Goal: Information Seeking & Learning: Learn about a topic

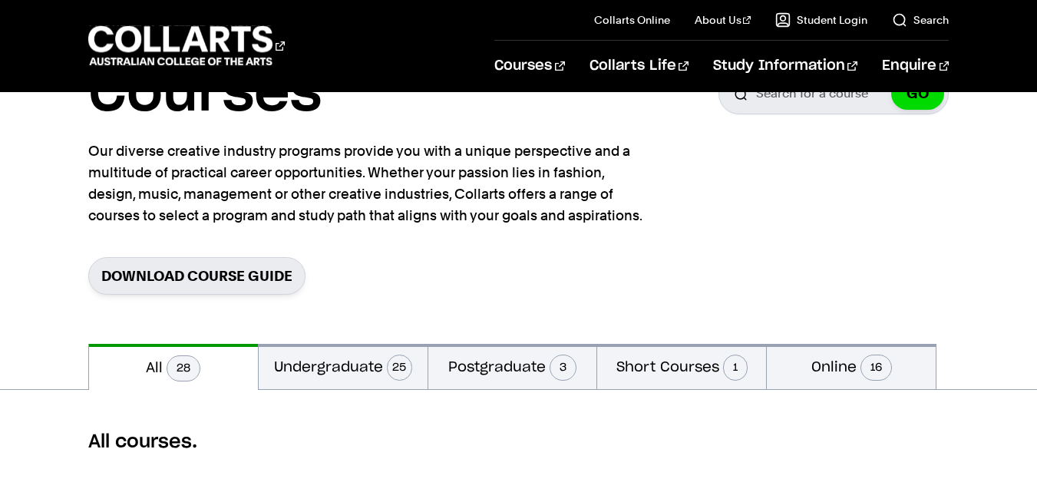
scroll to position [128, 0]
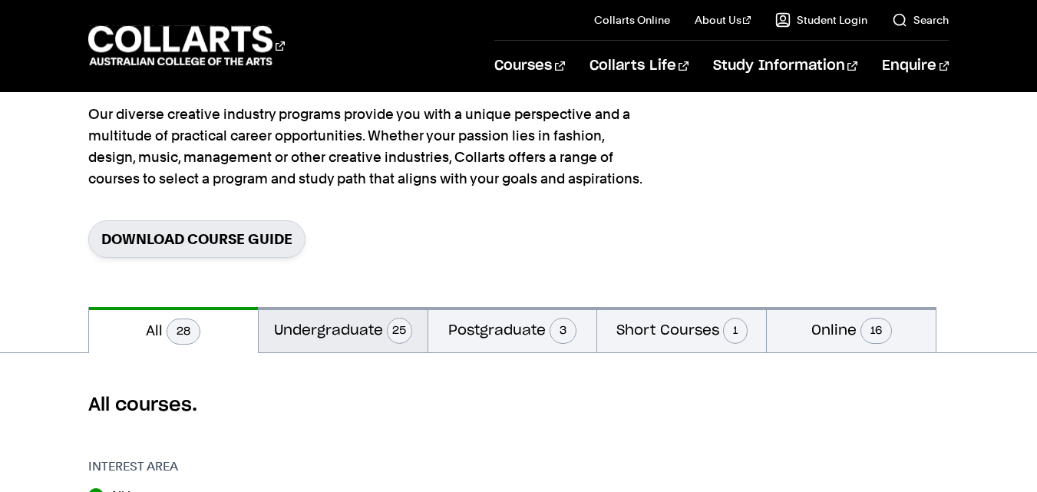
click at [319, 322] on button "Undergraduate 25" at bounding box center [343, 329] width 169 height 45
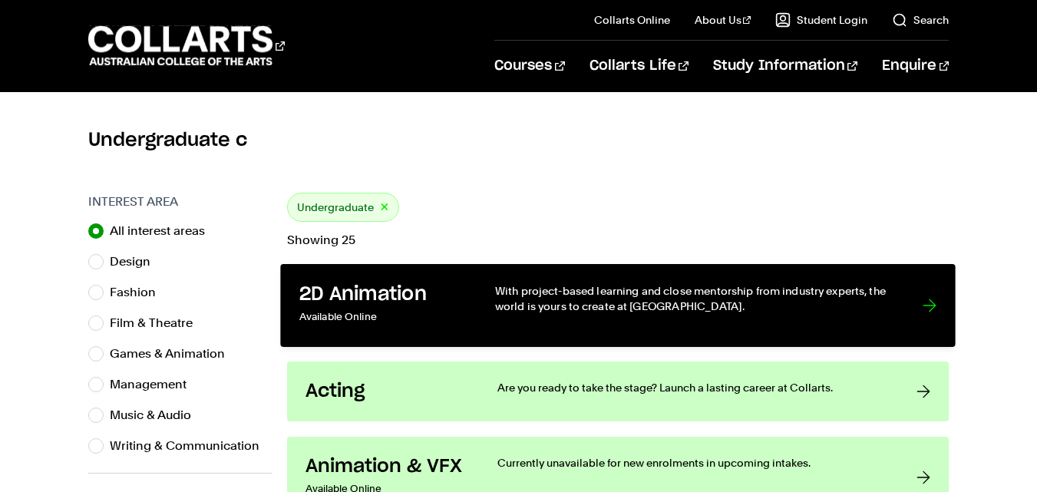
scroll to position [639, 0]
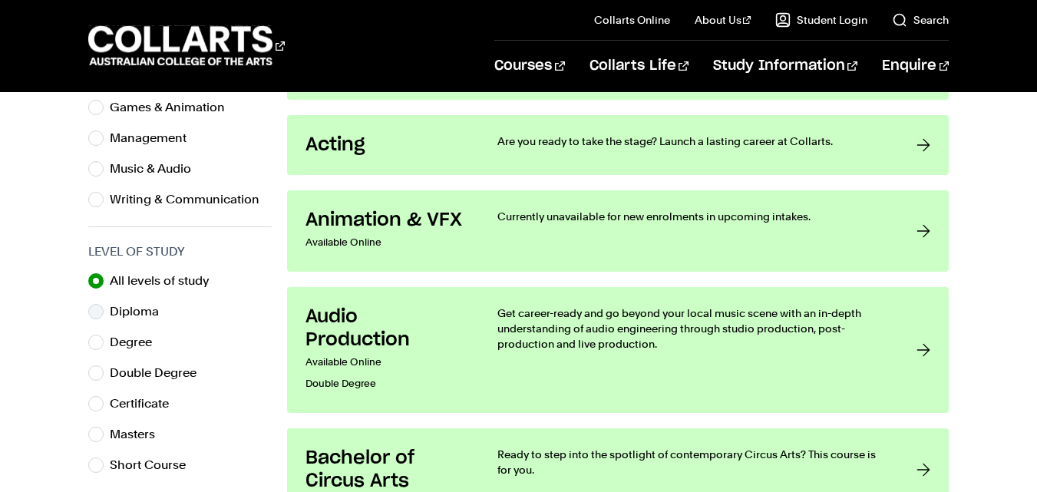
click at [121, 302] on label "Diploma" at bounding box center [140, 311] width 61 height 21
click at [104, 304] on input "Diploma" at bounding box center [95, 311] width 15 height 15
radio input "true"
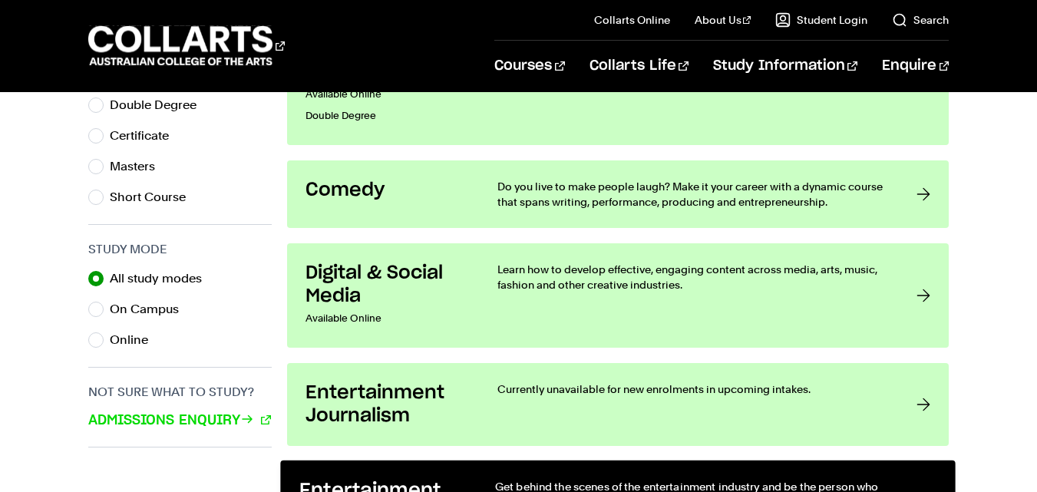
scroll to position [1023, 0]
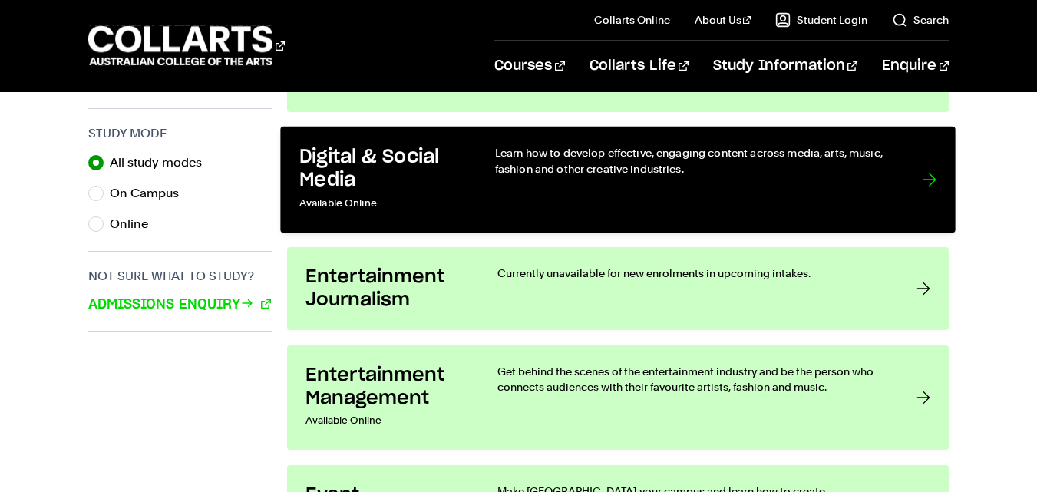
click at [448, 179] on h3 "Digital & Social Media" at bounding box center [381, 168] width 164 height 47
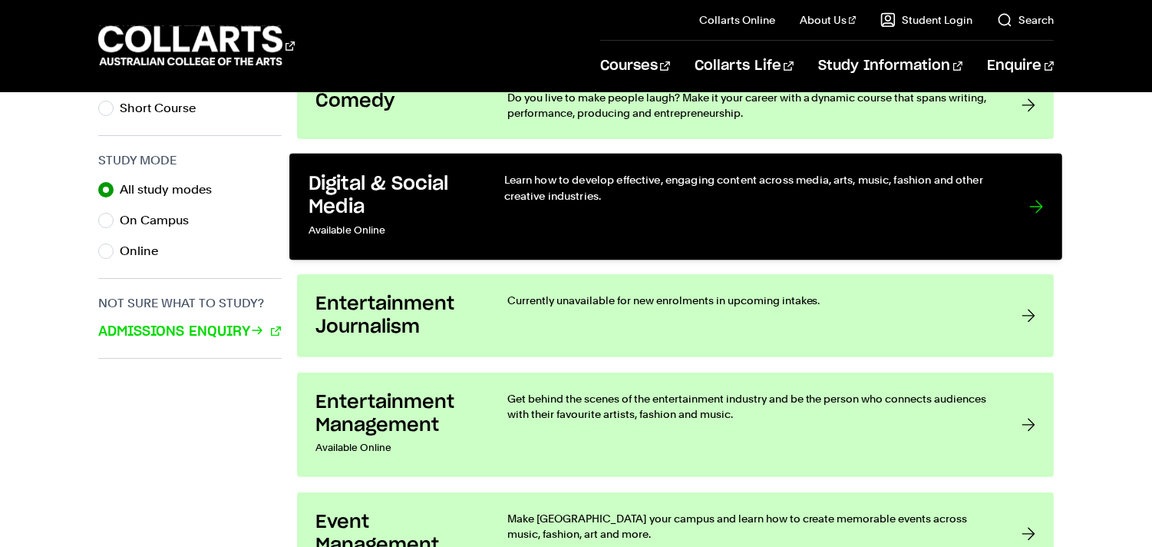
scroll to position [938, 0]
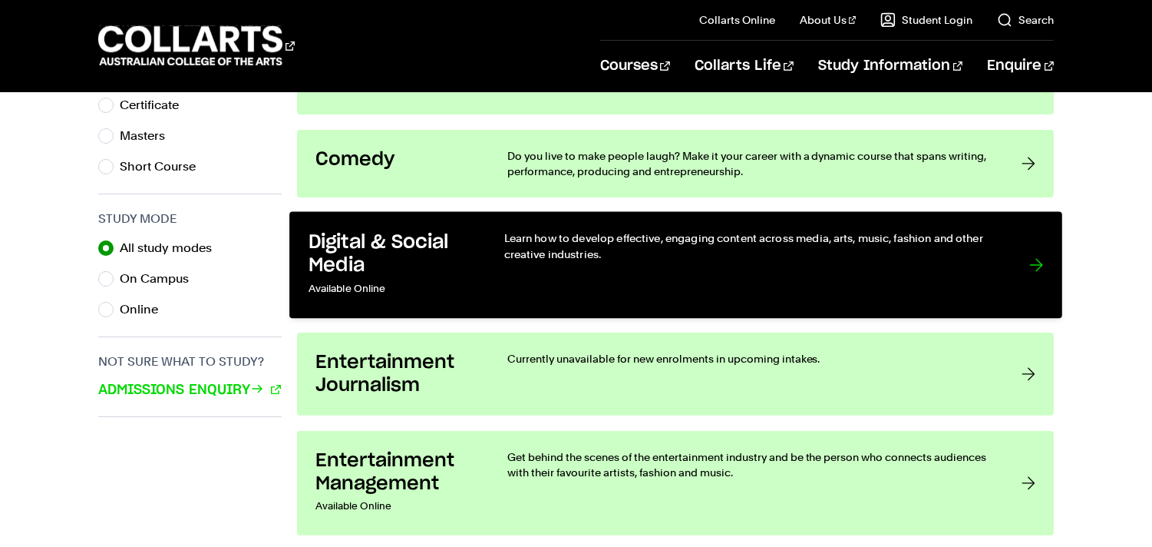
click at [411, 250] on h3 "Digital & Social Media" at bounding box center [390, 253] width 164 height 47
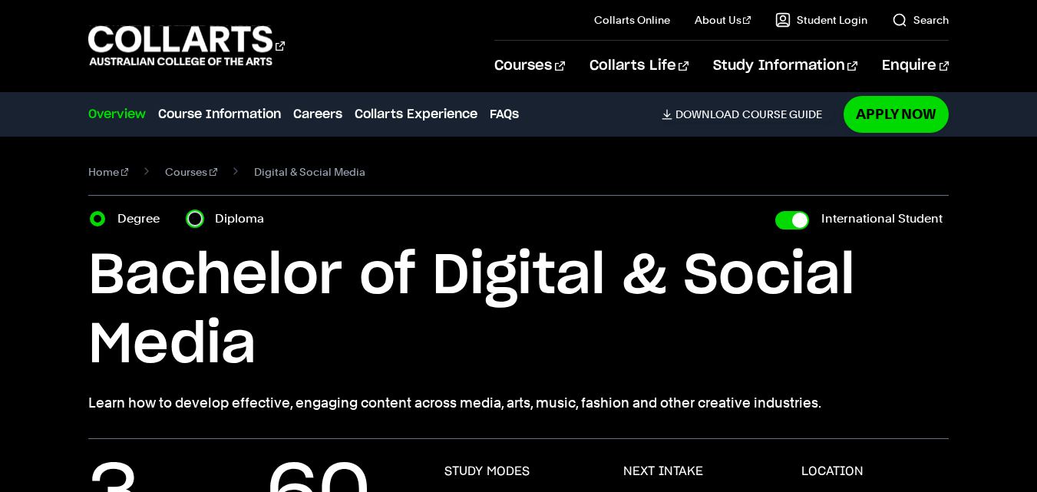
click at [200, 218] on input "Diploma" at bounding box center [194, 218] width 15 height 15
radio input "true"
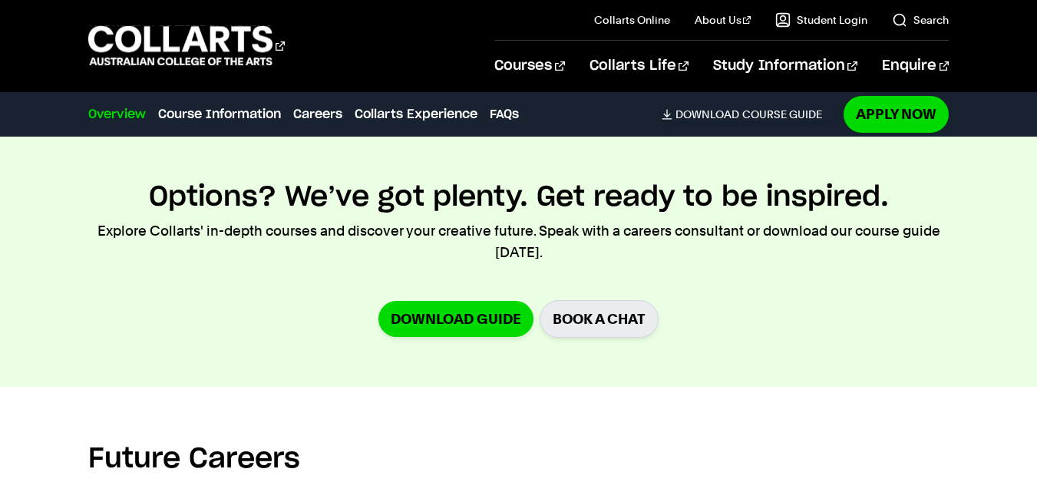
scroll to position [2175, 0]
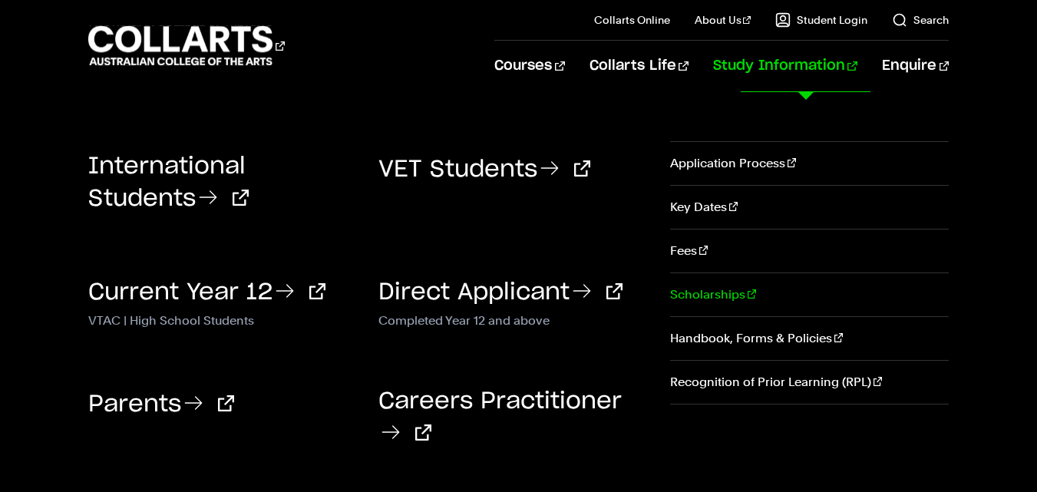
click at [719, 290] on link "Scholarships" at bounding box center [809, 294] width 279 height 43
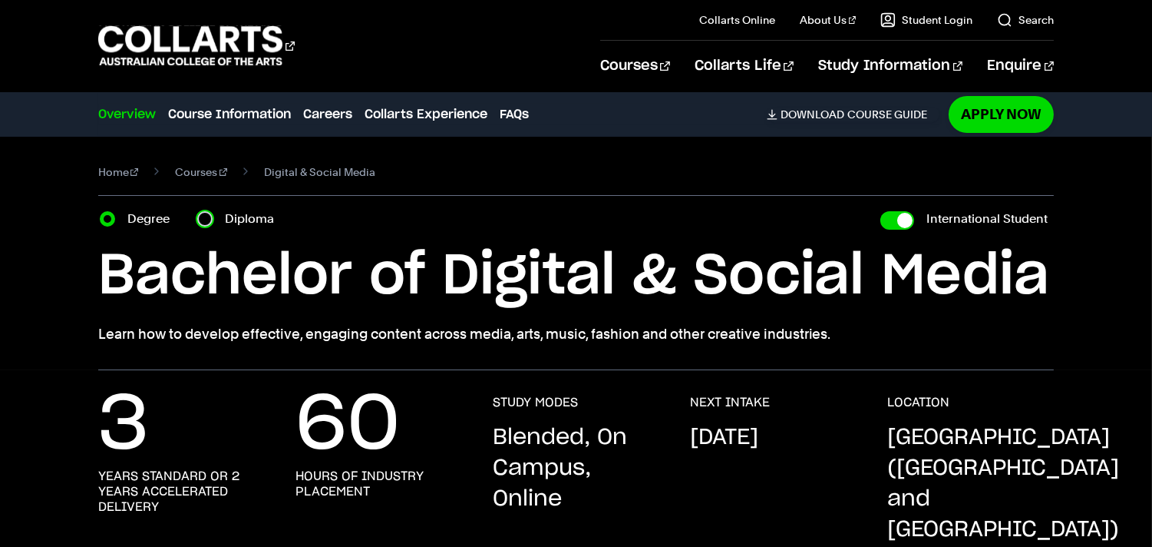
click at [203, 216] on input "Diploma" at bounding box center [204, 218] width 15 height 15
radio input "true"
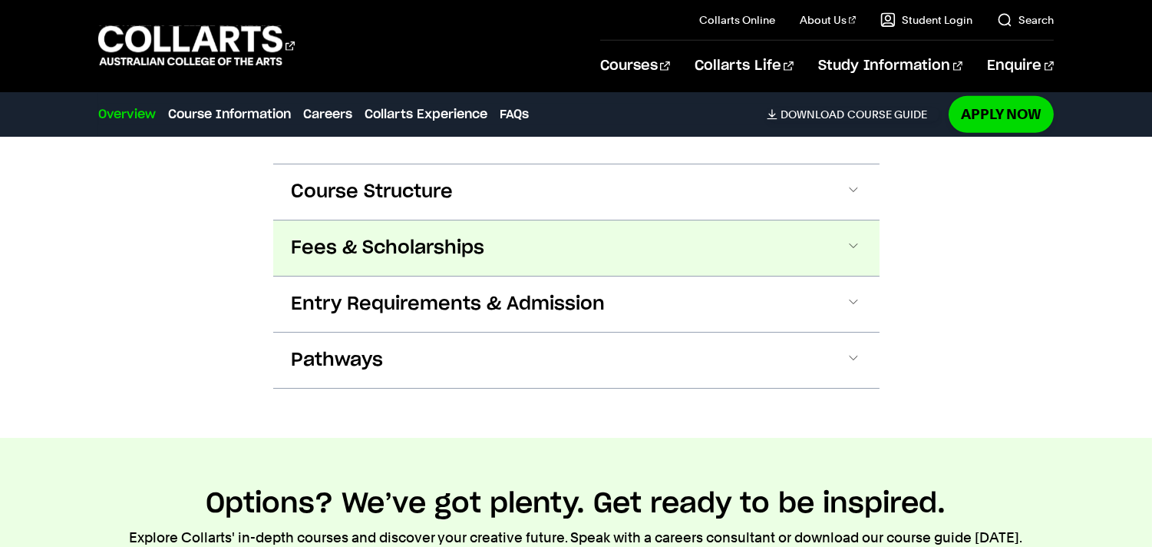
click at [468, 233] on button "Fees & Scholarships" at bounding box center [576, 247] width 606 height 55
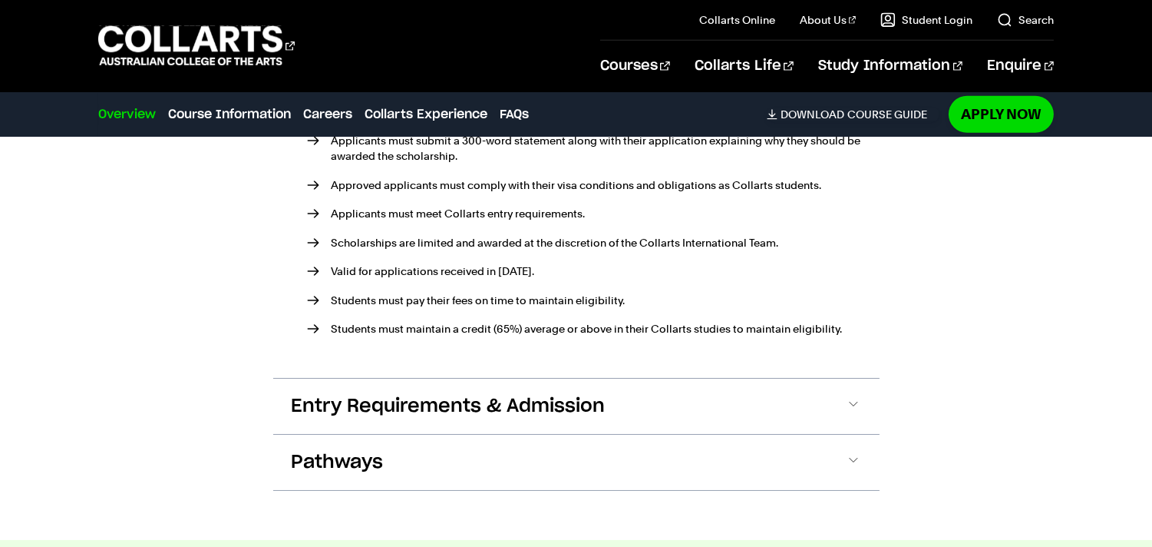
scroll to position [2183, 0]
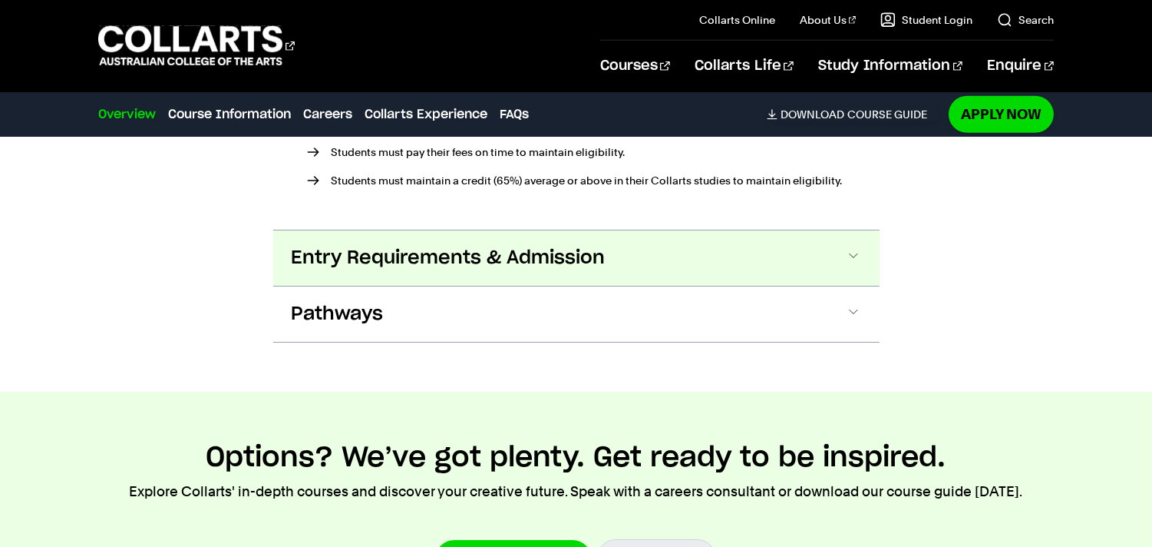
click at [484, 246] on span "Entry Requirements & Admission" at bounding box center [449, 258] width 314 height 25
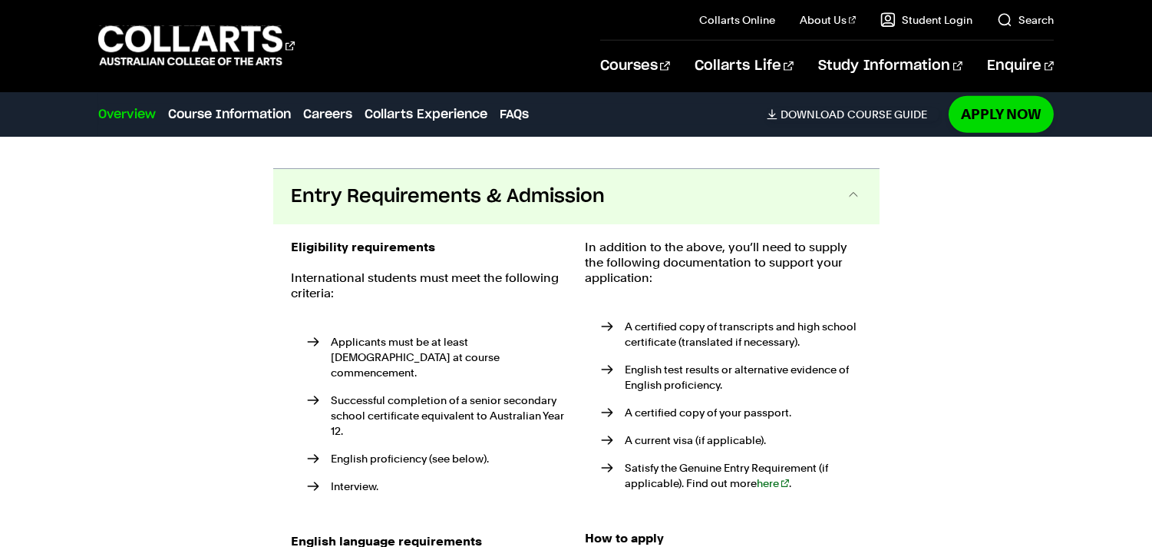
scroll to position [2387, 0]
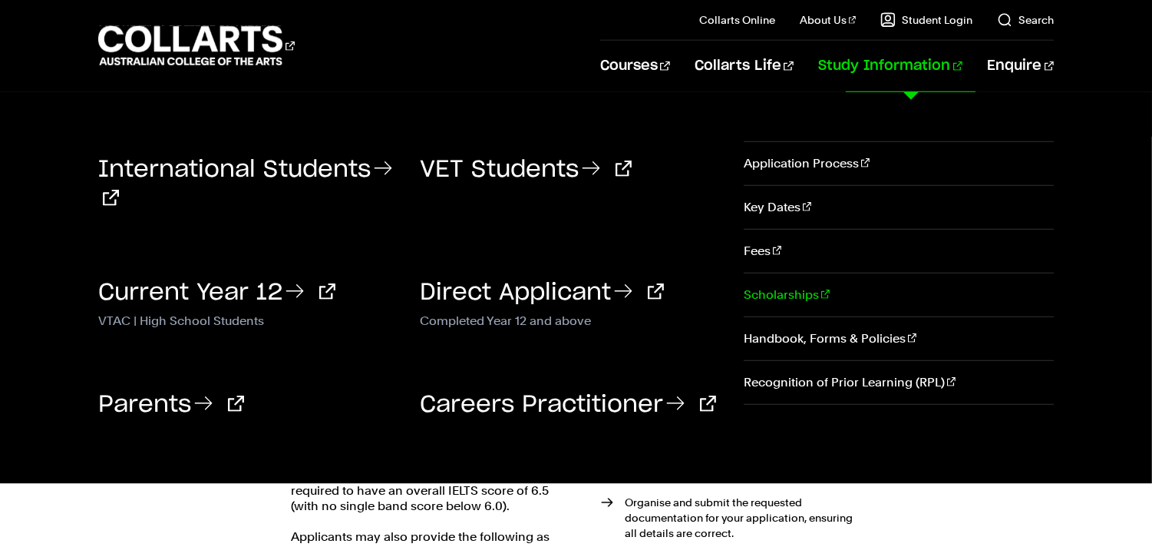
click at [810, 284] on link "Scholarships" at bounding box center [899, 294] width 311 height 43
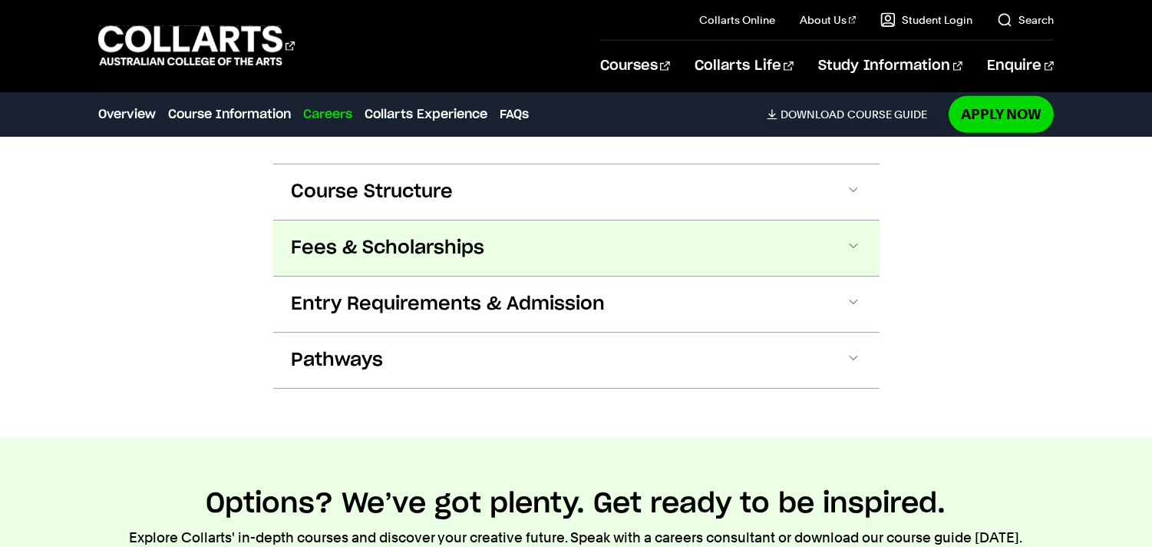
click at [415, 236] on span "Fees & Scholarships" at bounding box center [388, 248] width 193 height 25
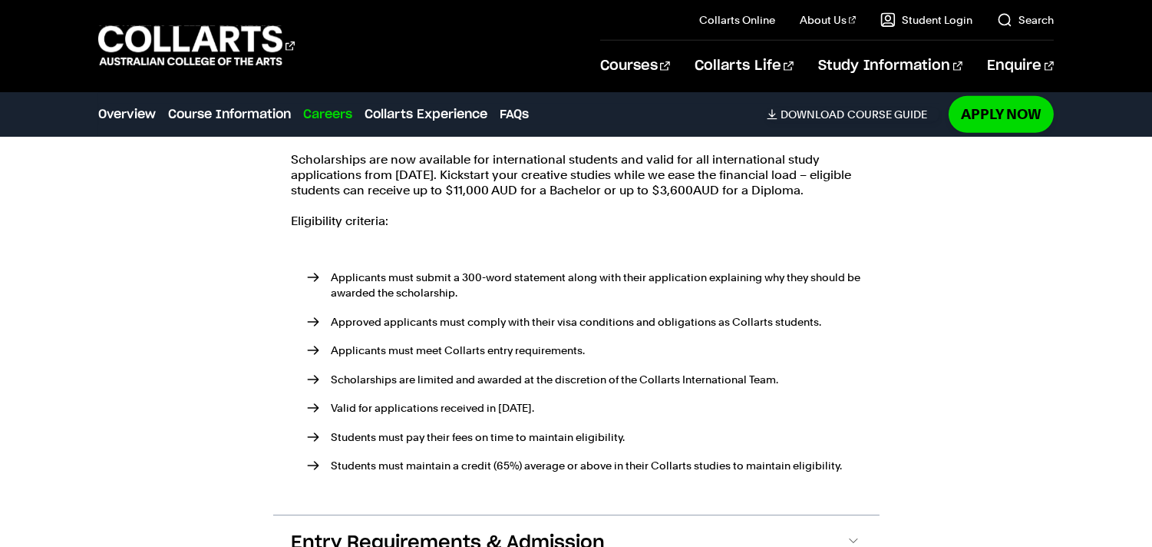
scroll to position [2040, 0]
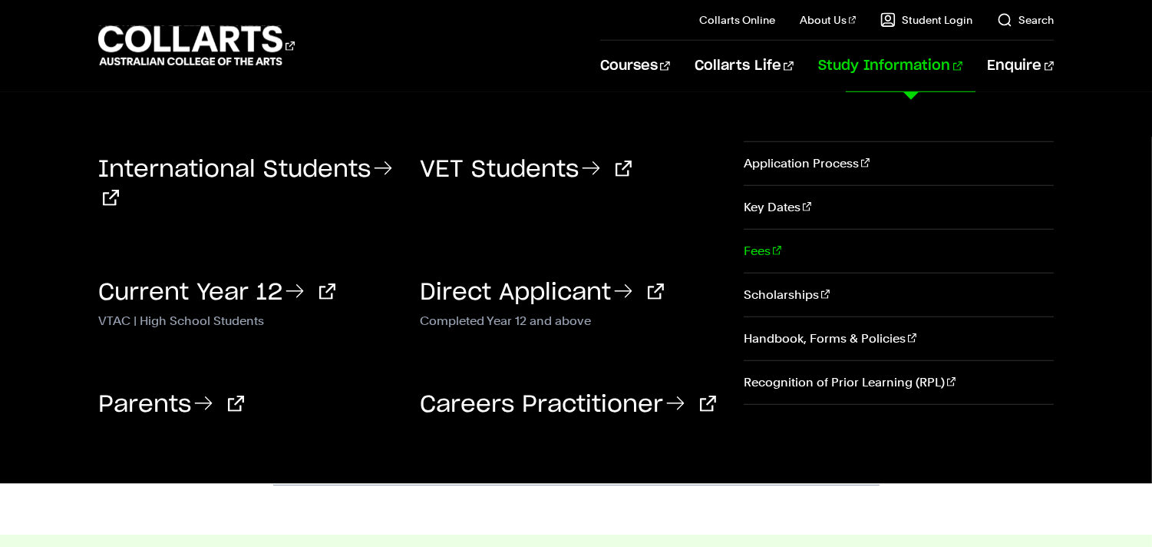
click at [786, 246] on link "Fees" at bounding box center [899, 251] width 311 height 43
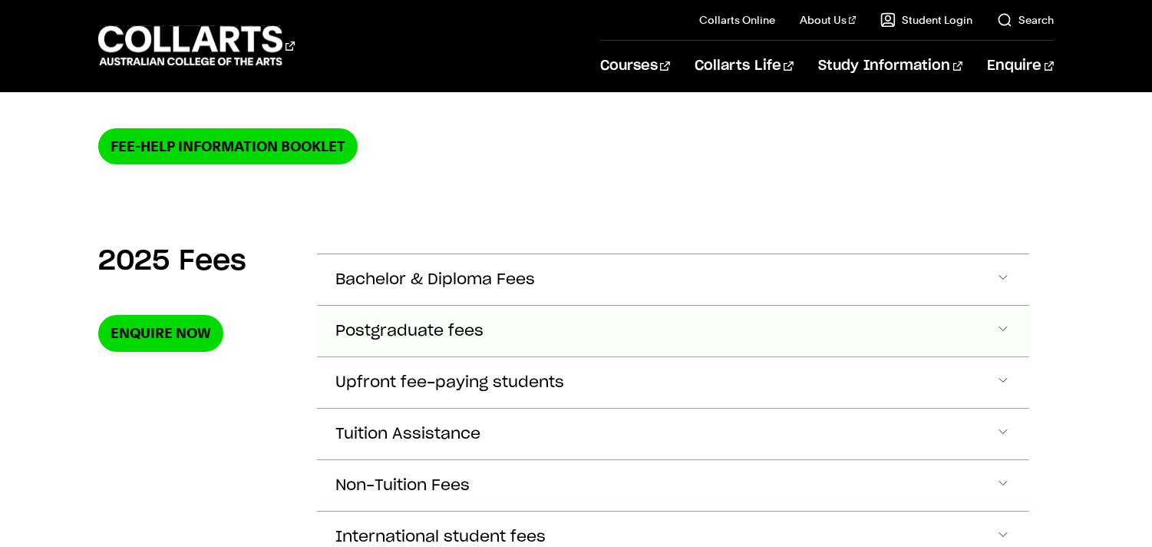
scroll to position [426, 0]
click at [489, 278] on span "Bachelor & Diploma Fees" at bounding box center [435, 280] width 200 height 18
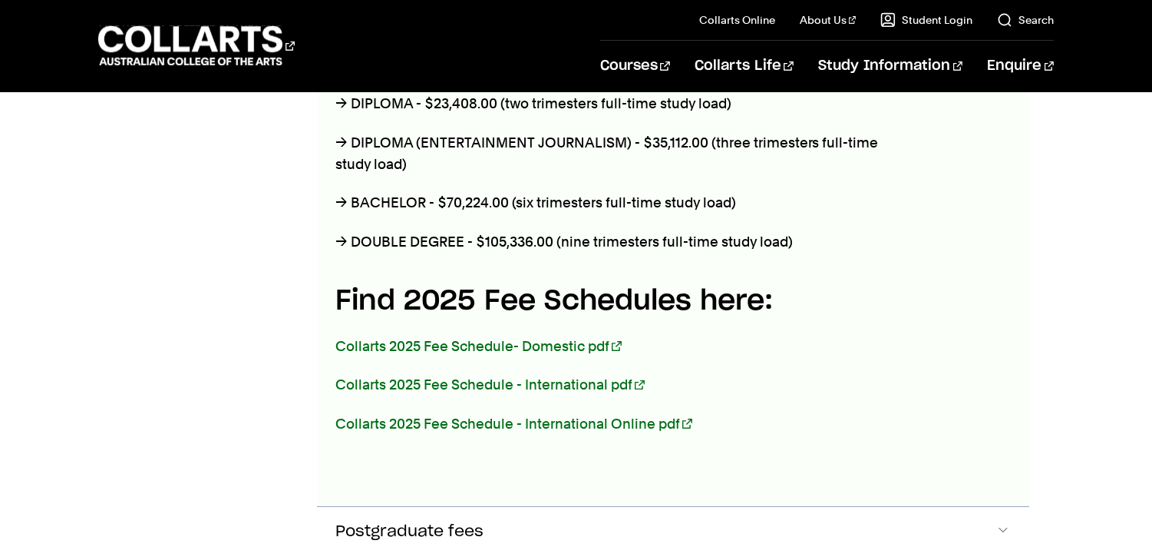
scroll to position [826, 0]
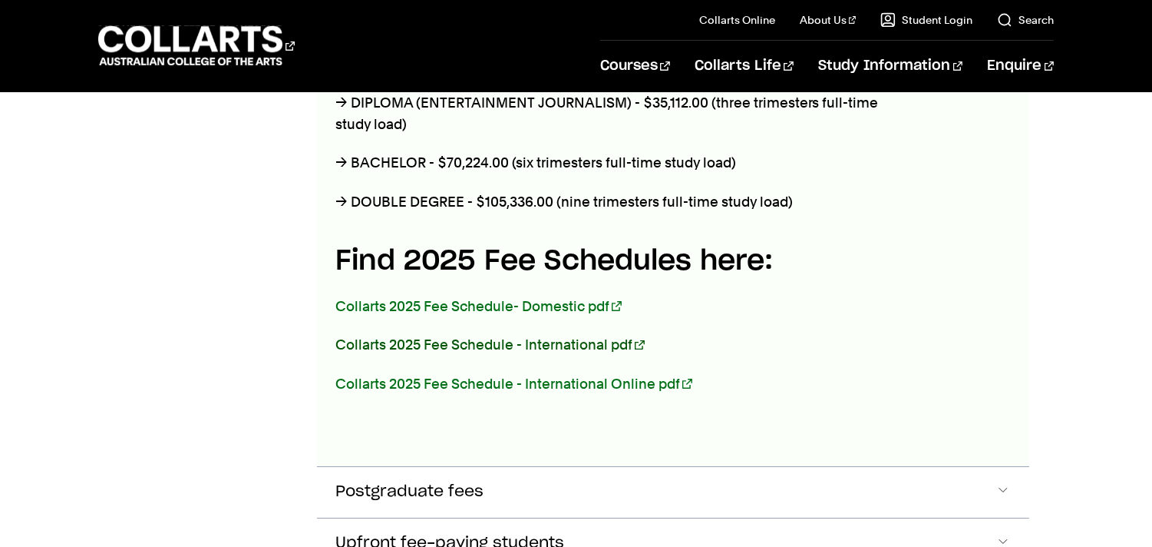
click at [546, 345] on link "Collarts 2025 Fee Schedule - International pdf" at bounding box center [489, 344] width 309 height 16
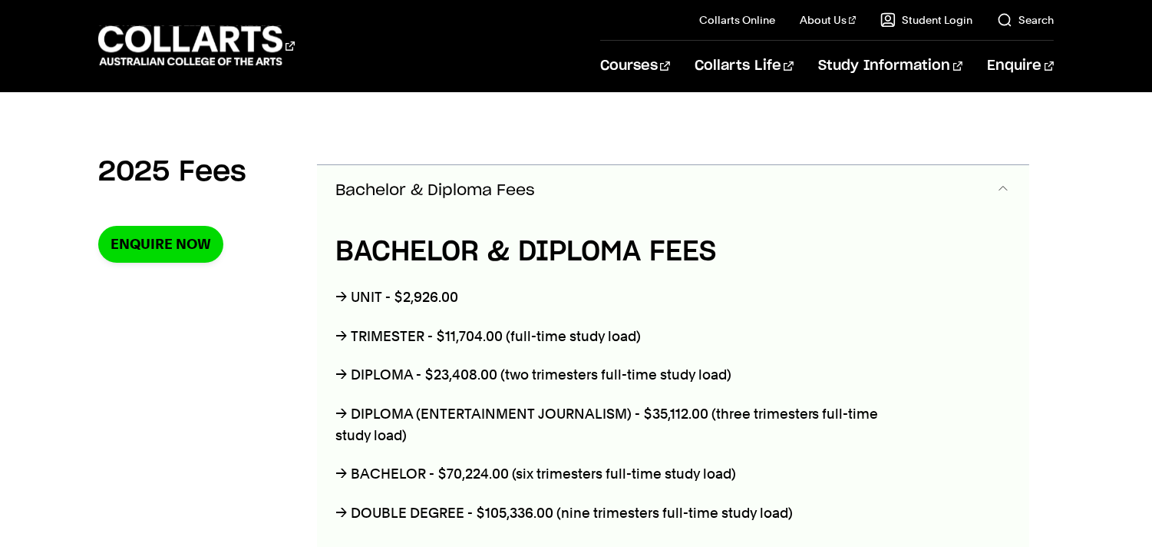
scroll to position [569, 0]
